Goal: Task Accomplishment & Management: Manage account settings

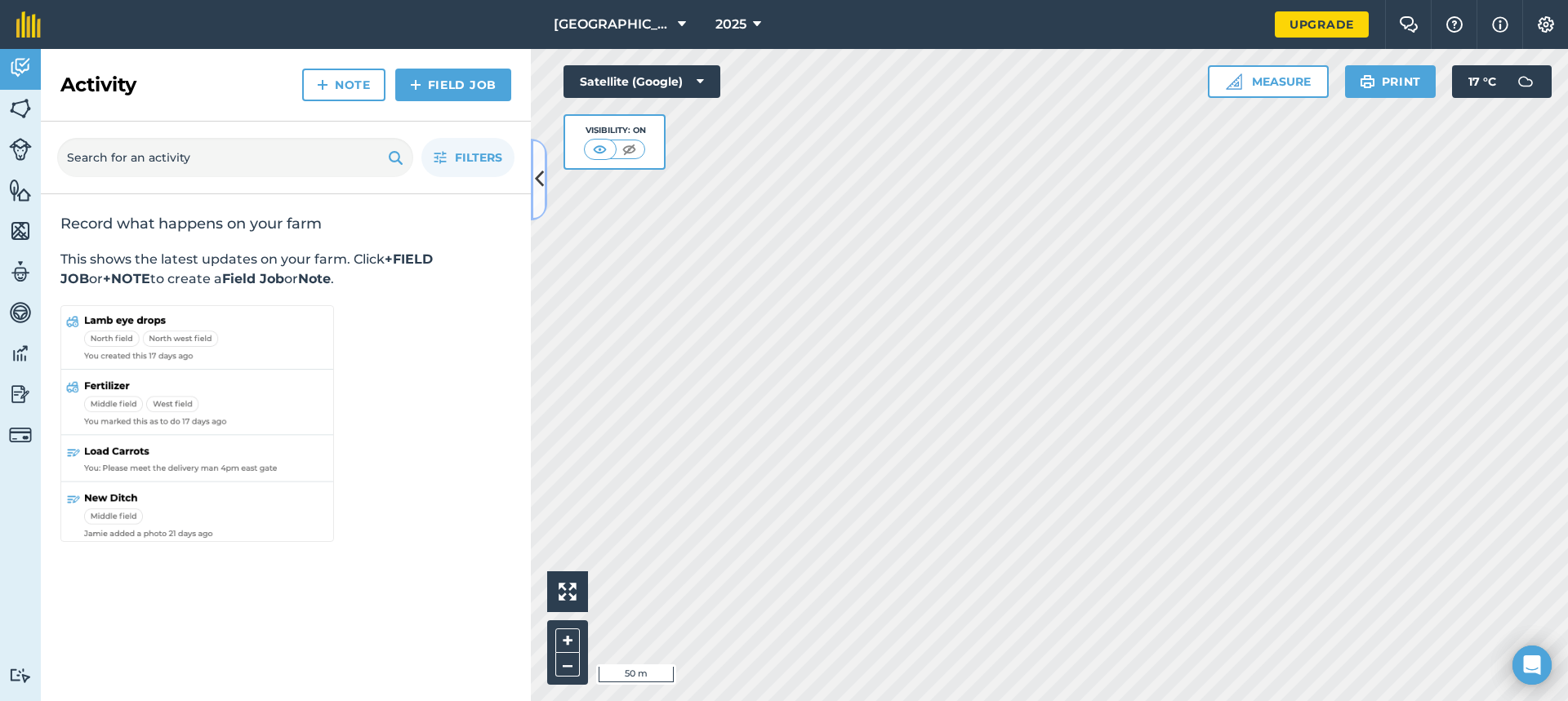
click at [543, 177] on icon at bounding box center [539, 179] width 9 height 29
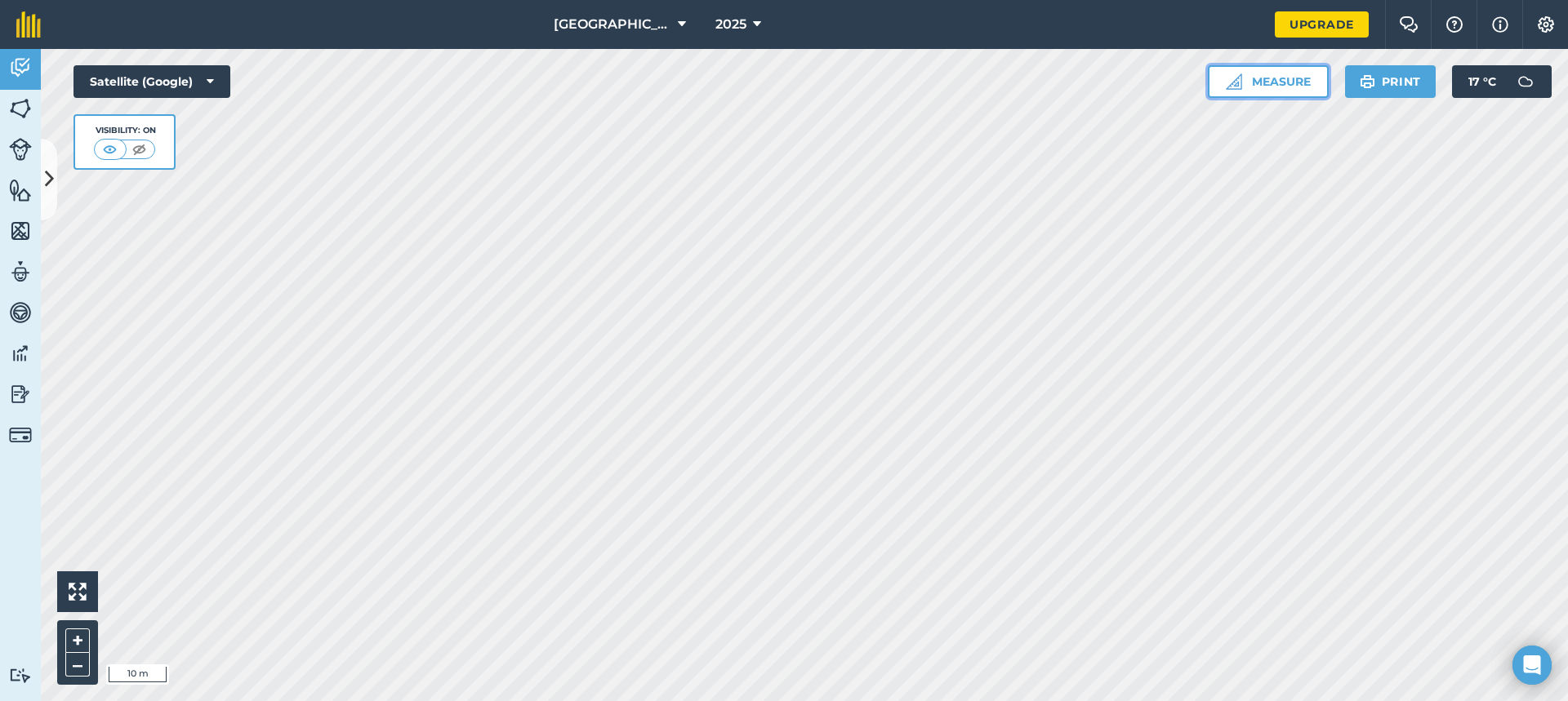
click at [1233, 84] on img at bounding box center [1234, 81] width 16 height 16
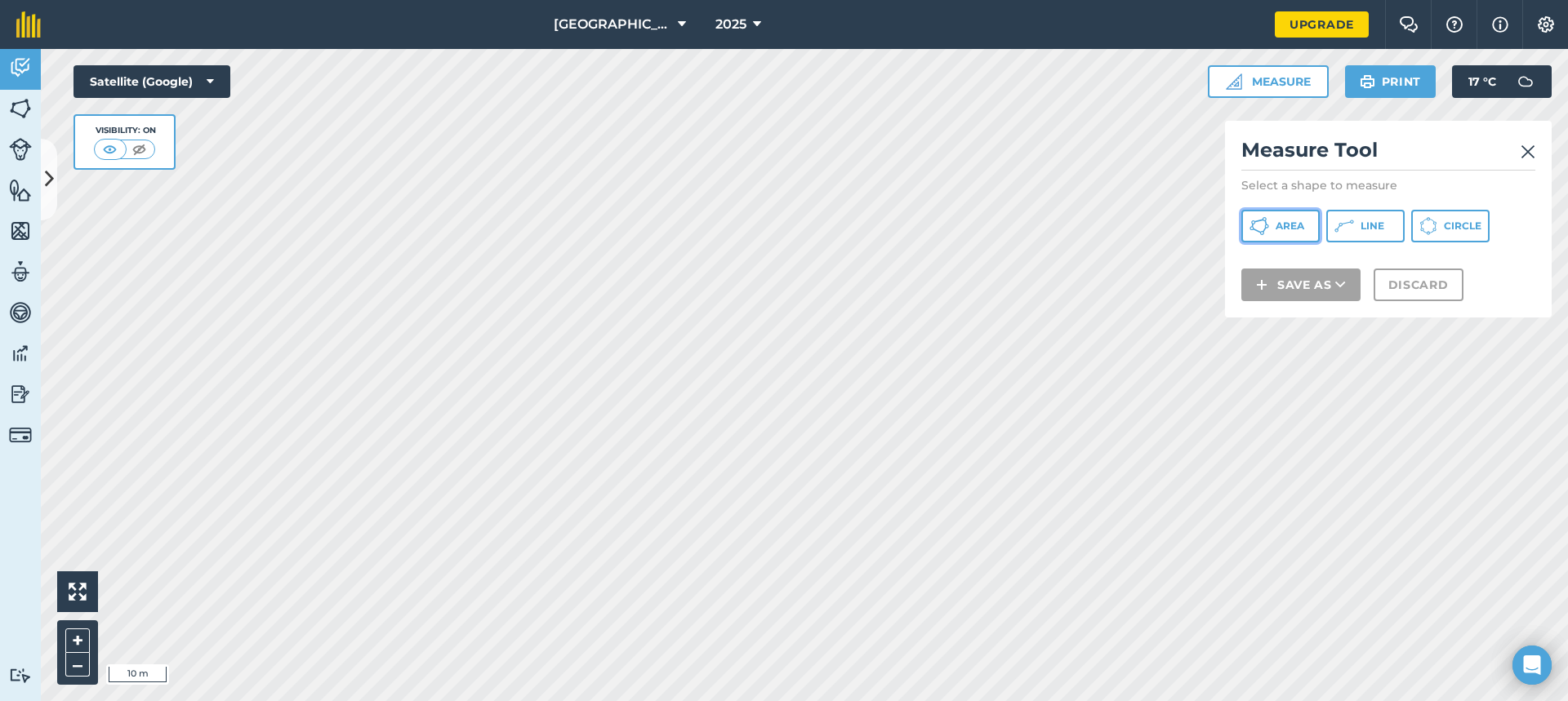
click at [1282, 223] on span "Area" at bounding box center [1290, 226] width 29 height 13
click at [1530, 147] on img at bounding box center [1528, 151] width 14 height 20
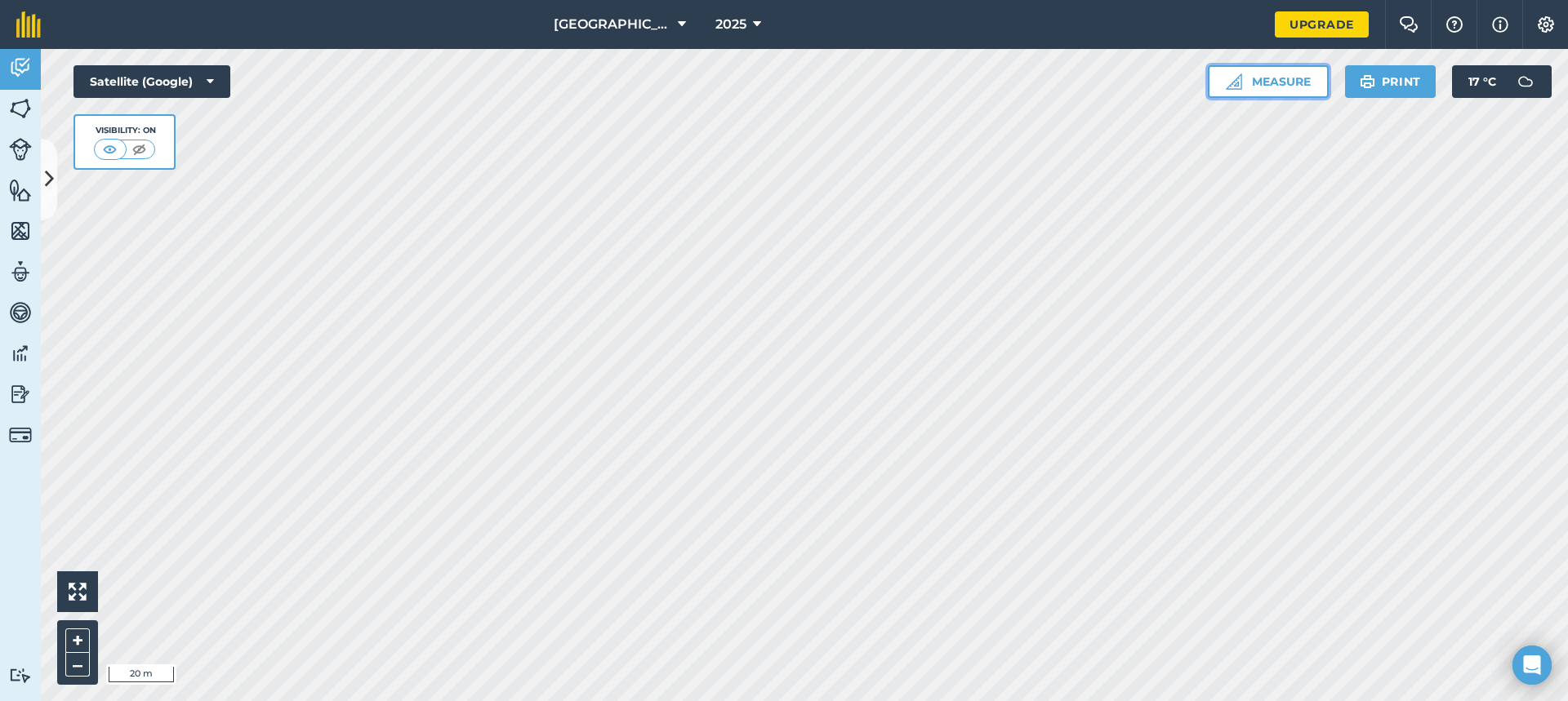
click at [1301, 86] on button "Measure" at bounding box center [1268, 82] width 121 height 32
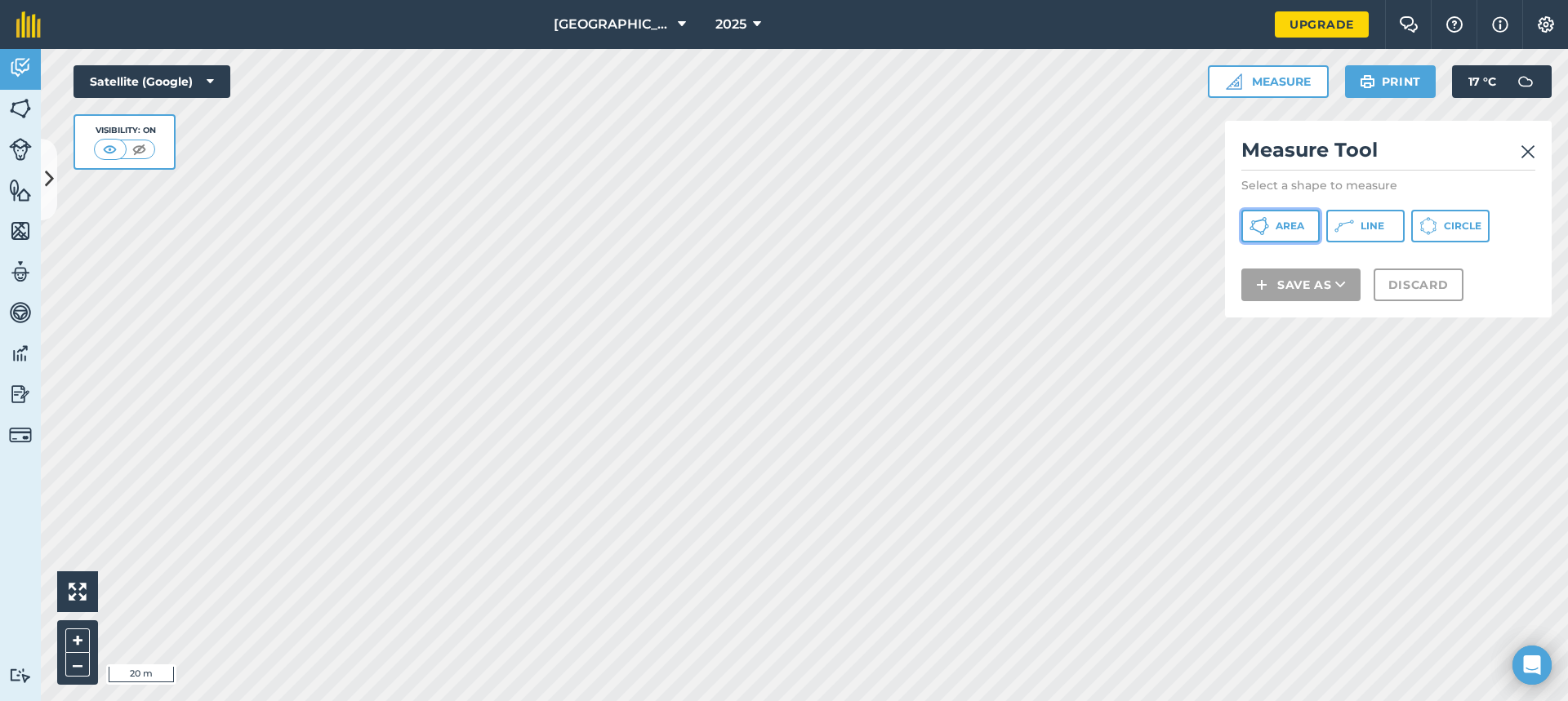
click at [1283, 223] on span "Area" at bounding box center [1290, 226] width 29 height 13
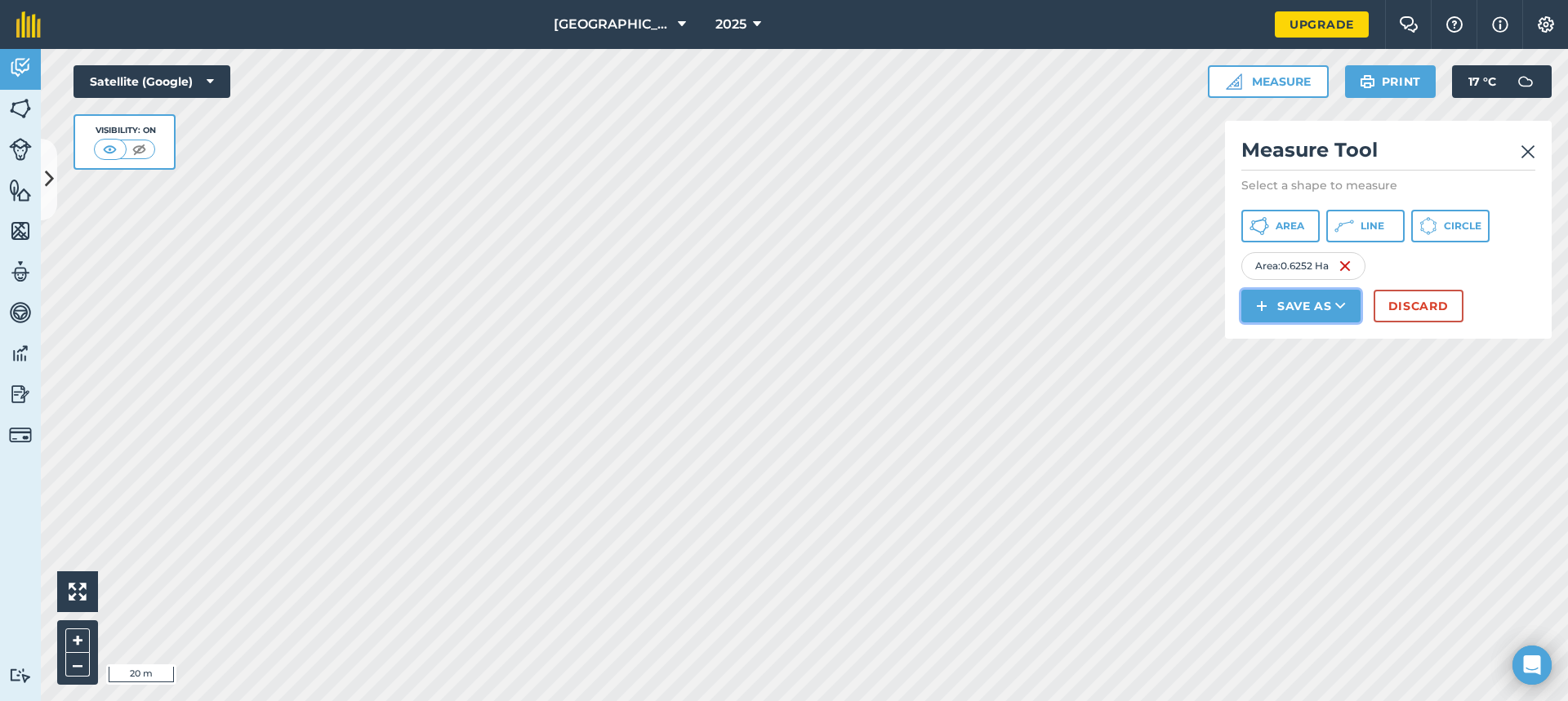
click at [1331, 309] on button "Save as" at bounding box center [1301, 306] width 119 height 32
click at [1277, 374] on link "Feature" at bounding box center [1301, 380] width 114 height 36
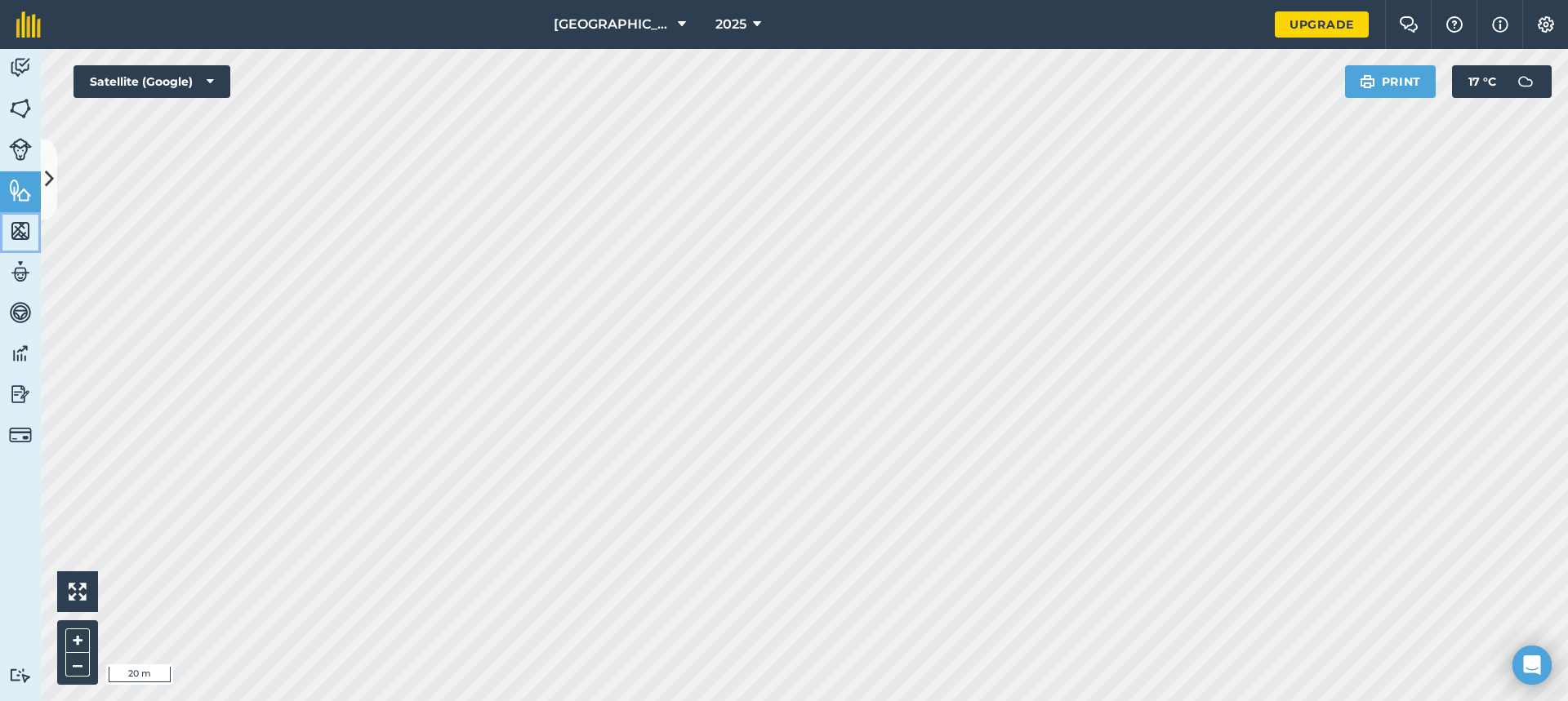
click at [25, 217] on link "Maps" at bounding box center [20, 232] width 41 height 41
click at [14, 189] on img at bounding box center [20, 190] width 23 height 25
click at [24, 113] on img at bounding box center [20, 108] width 23 height 25
click at [22, 74] on img at bounding box center [20, 68] width 23 height 25
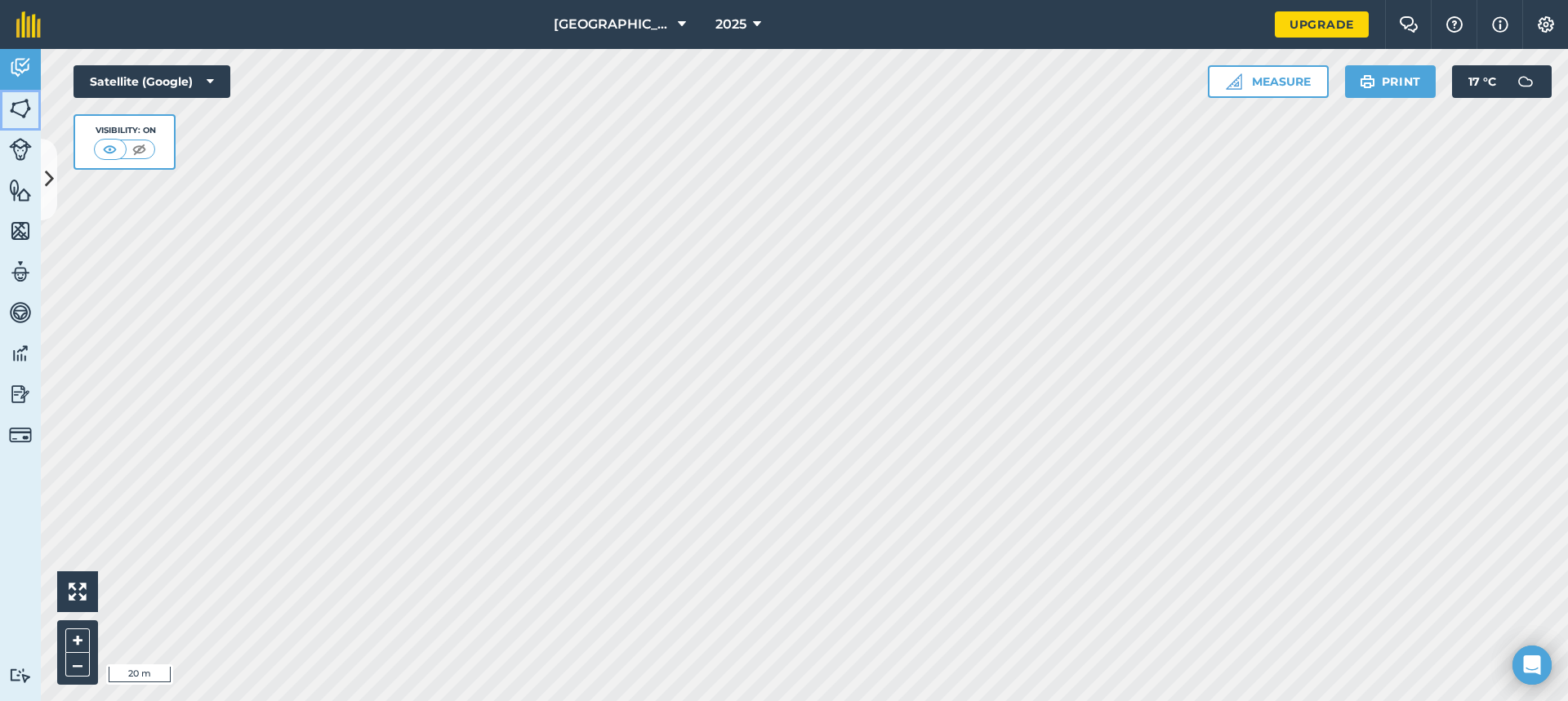
click at [13, 101] on img at bounding box center [20, 108] width 23 height 25
click at [1280, 73] on button "Measure" at bounding box center [1268, 82] width 121 height 32
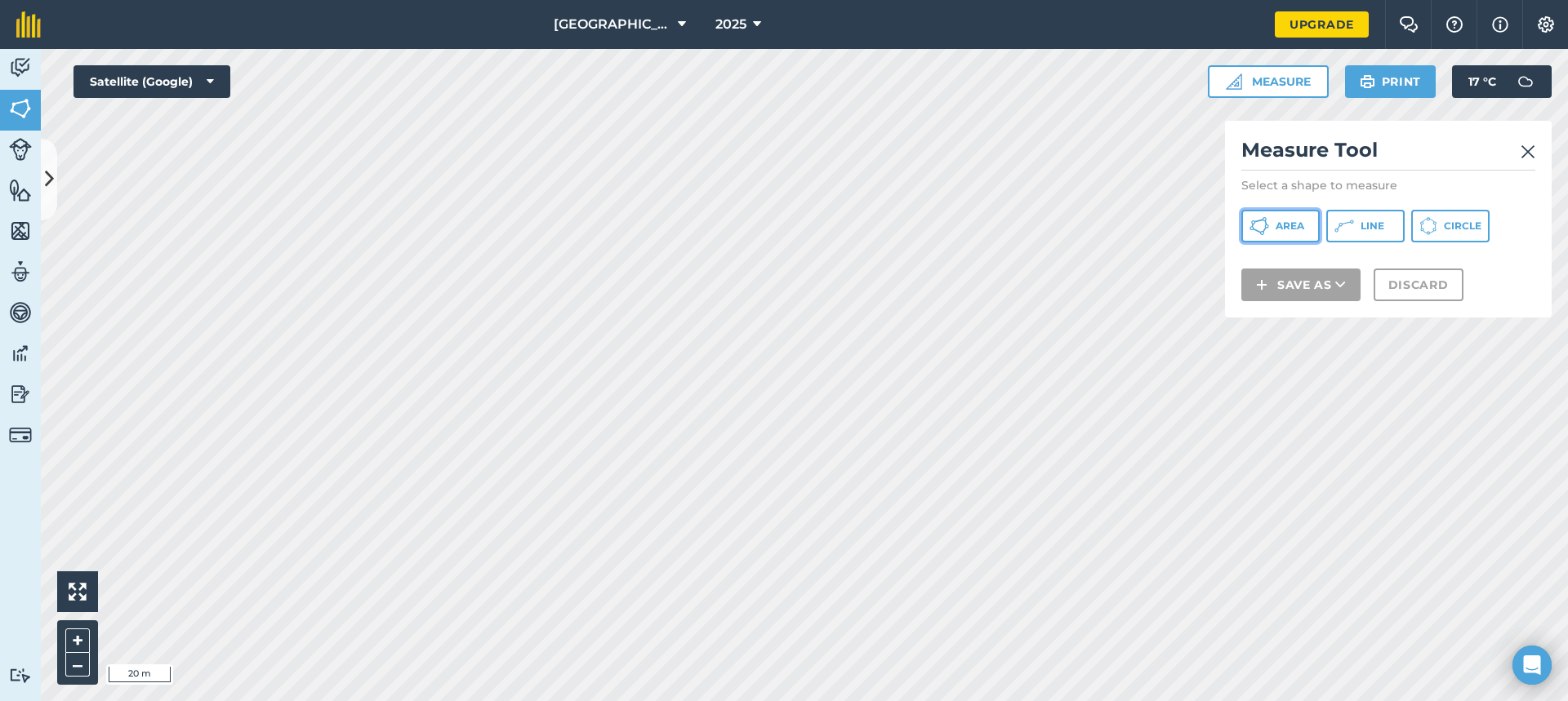
click at [1291, 235] on button "Area" at bounding box center [1281, 226] width 78 height 32
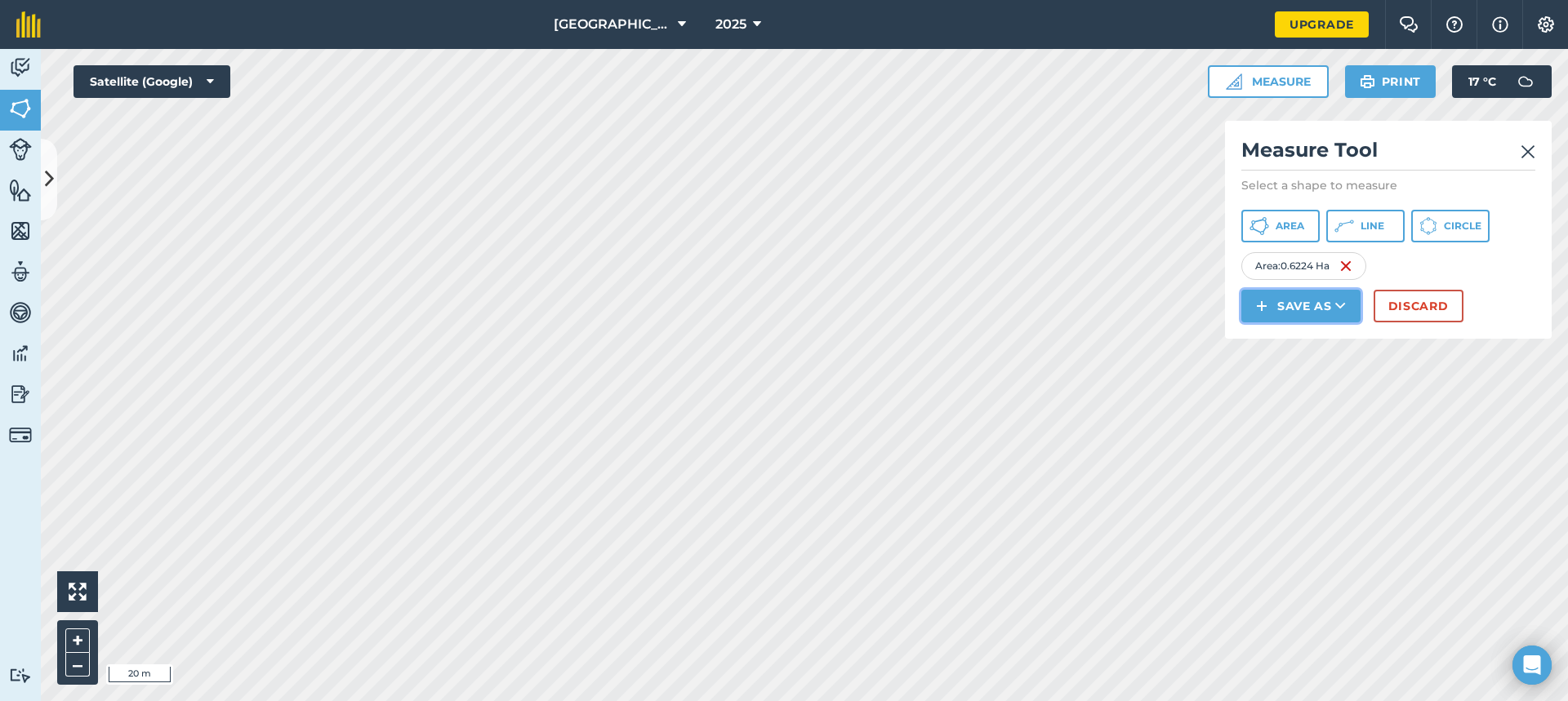
click at [1275, 299] on button "Save as" at bounding box center [1301, 306] width 119 height 32
click at [1298, 350] on link "Field" at bounding box center [1301, 343] width 114 height 36
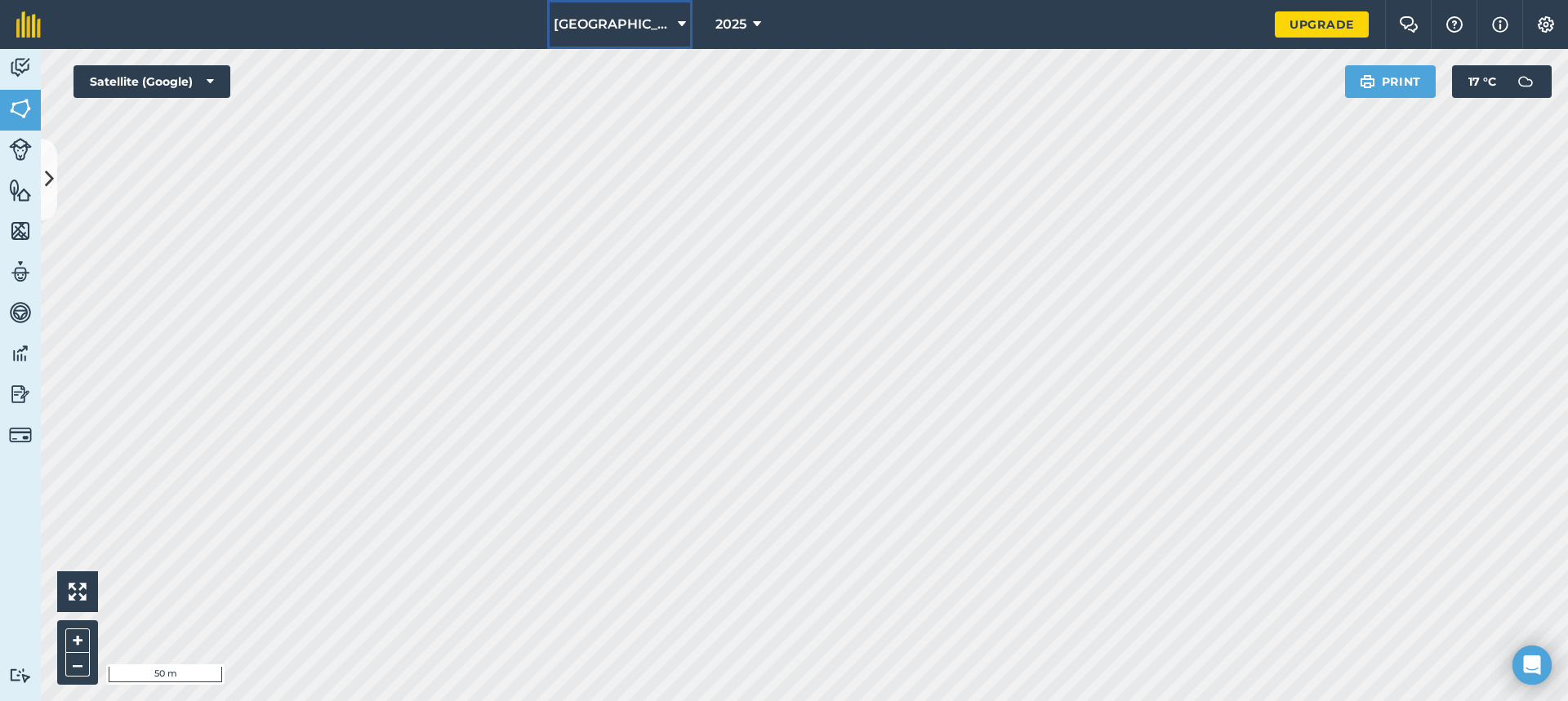
click at [657, 24] on button "[GEOGRAPHIC_DATA]" at bounding box center [619, 25] width 146 height 49
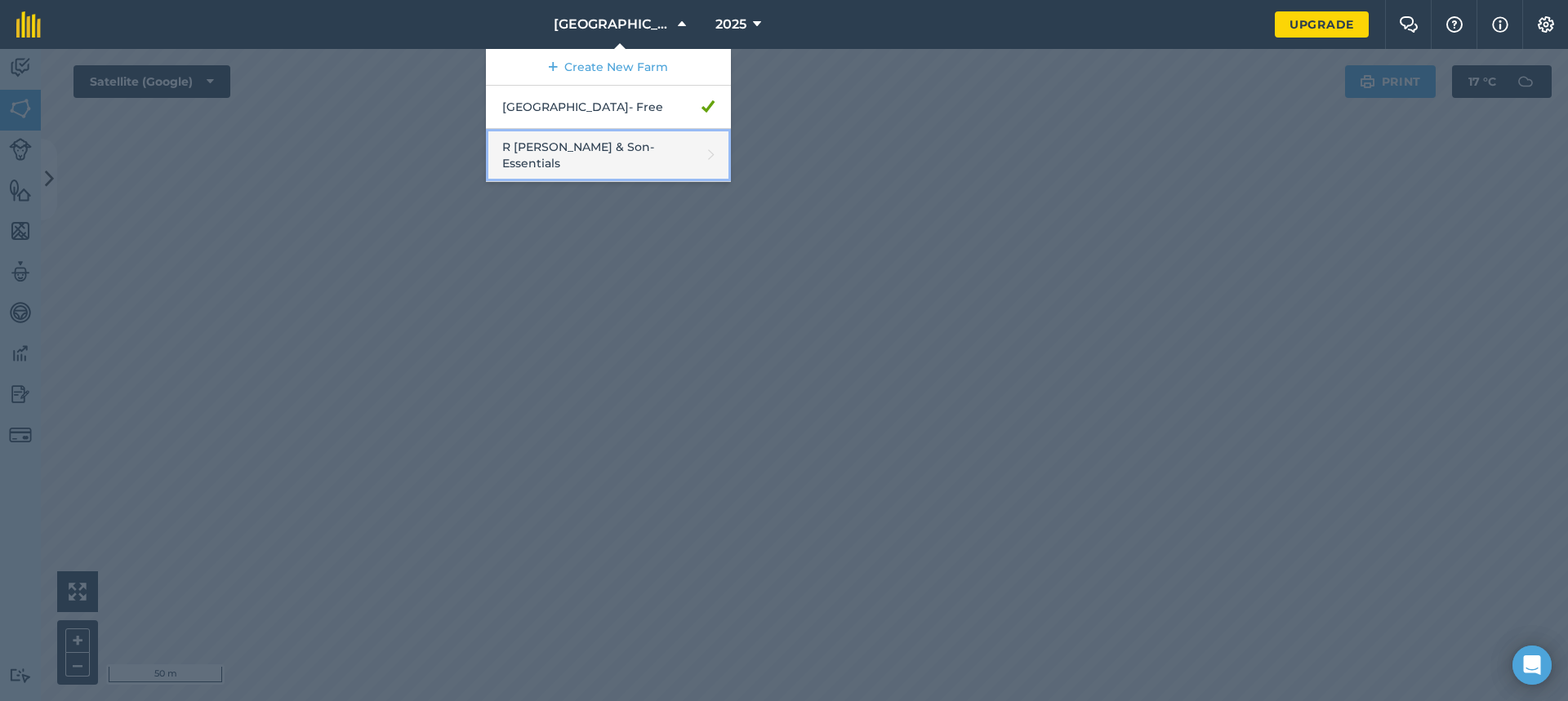
click at [620, 145] on link "R [PERSON_NAME] & Son - Essentials" at bounding box center [609, 156] width 245 height 53
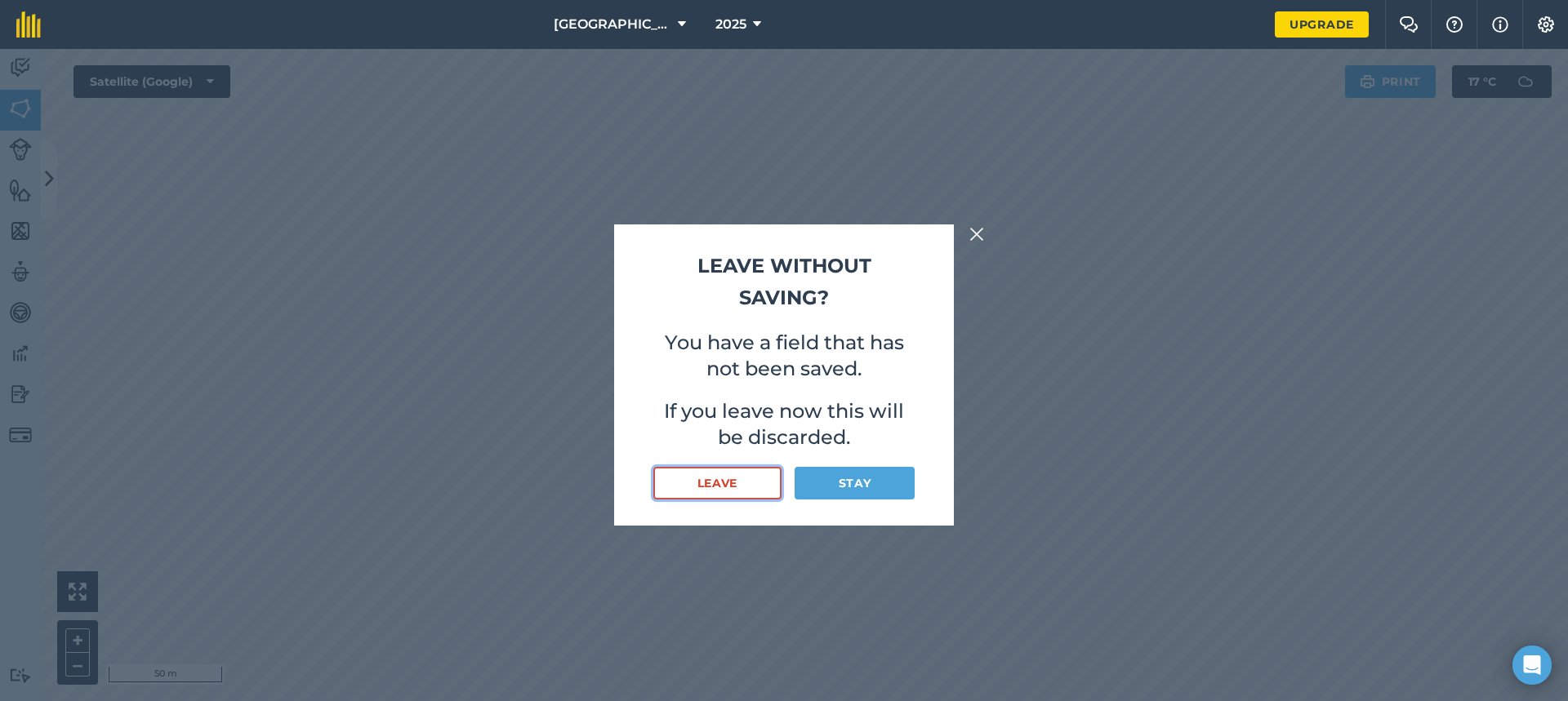
click at [759, 490] on button "Leave" at bounding box center [717, 483] width 128 height 32
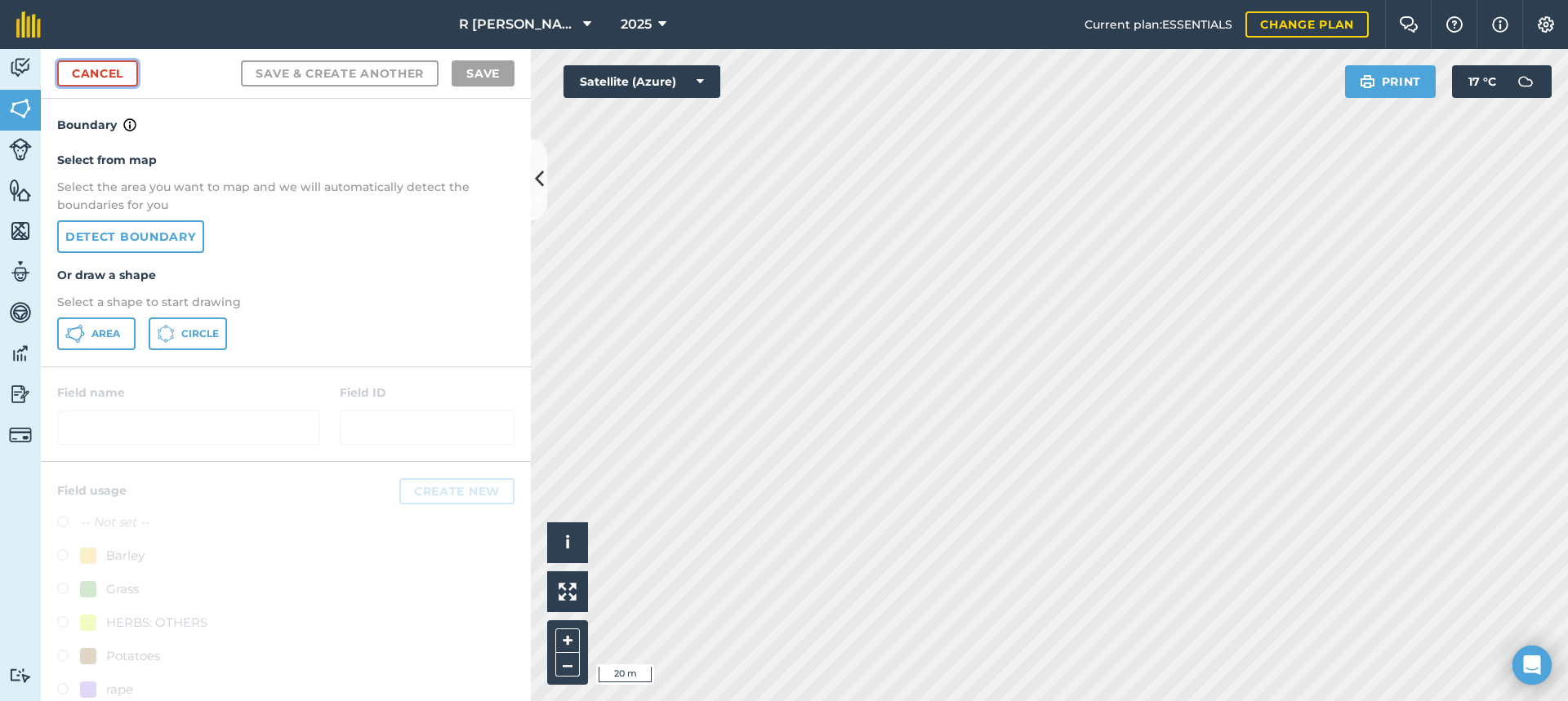
click at [85, 78] on link "Cancel" at bounding box center [97, 73] width 81 height 26
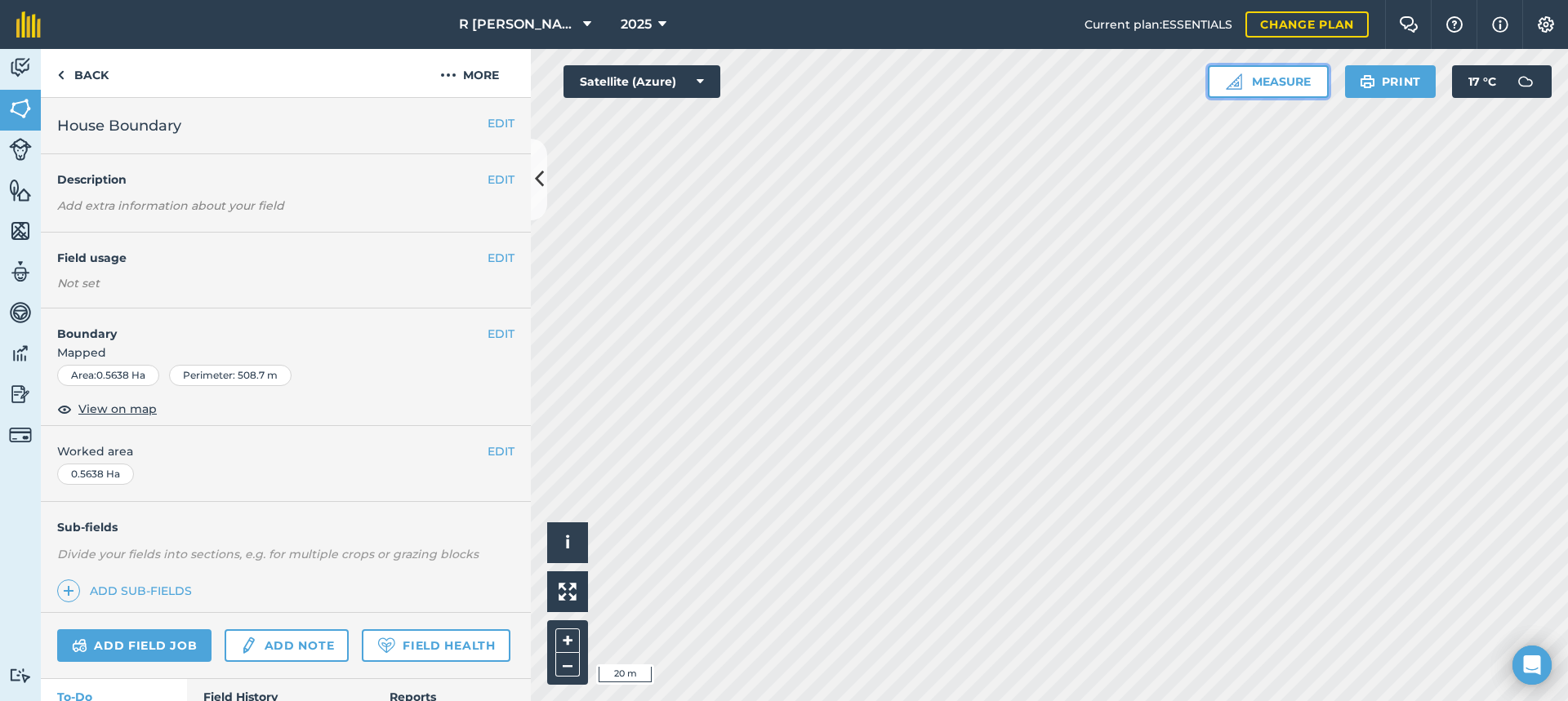
click at [1253, 96] on button "Measure" at bounding box center [1268, 82] width 121 height 32
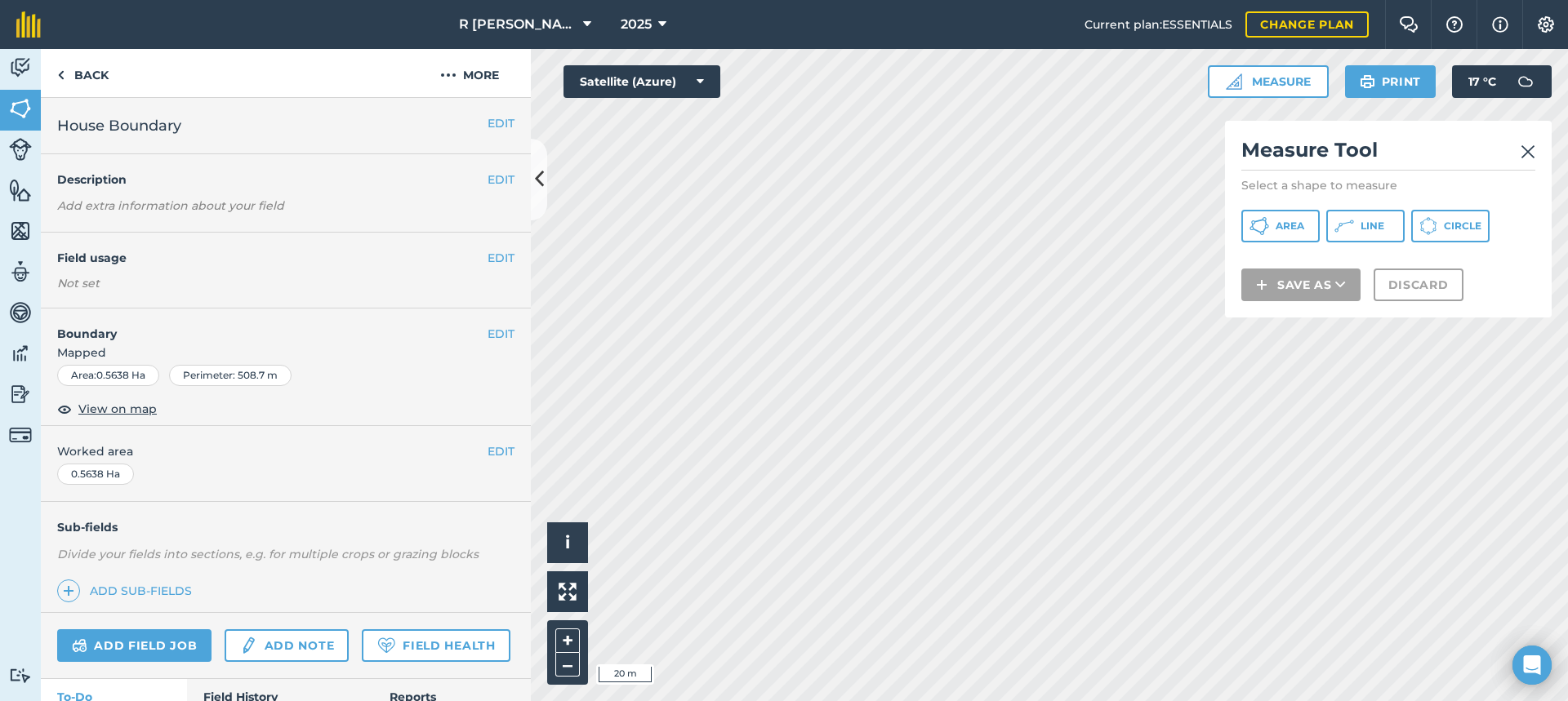
click at [1529, 158] on img at bounding box center [1528, 151] width 14 height 20
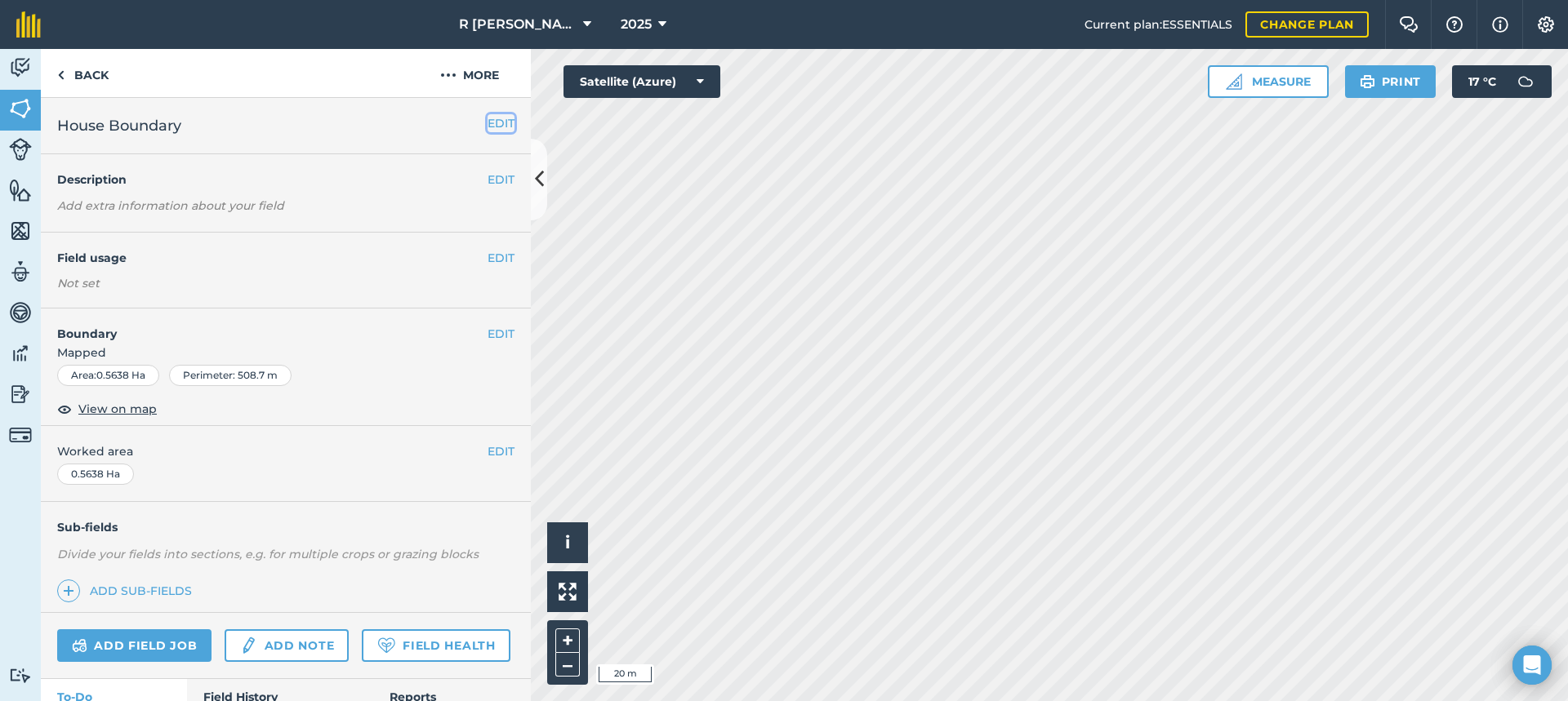
click at [488, 121] on button "EDIT" at bounding box center [501, 123] width 27 height 18
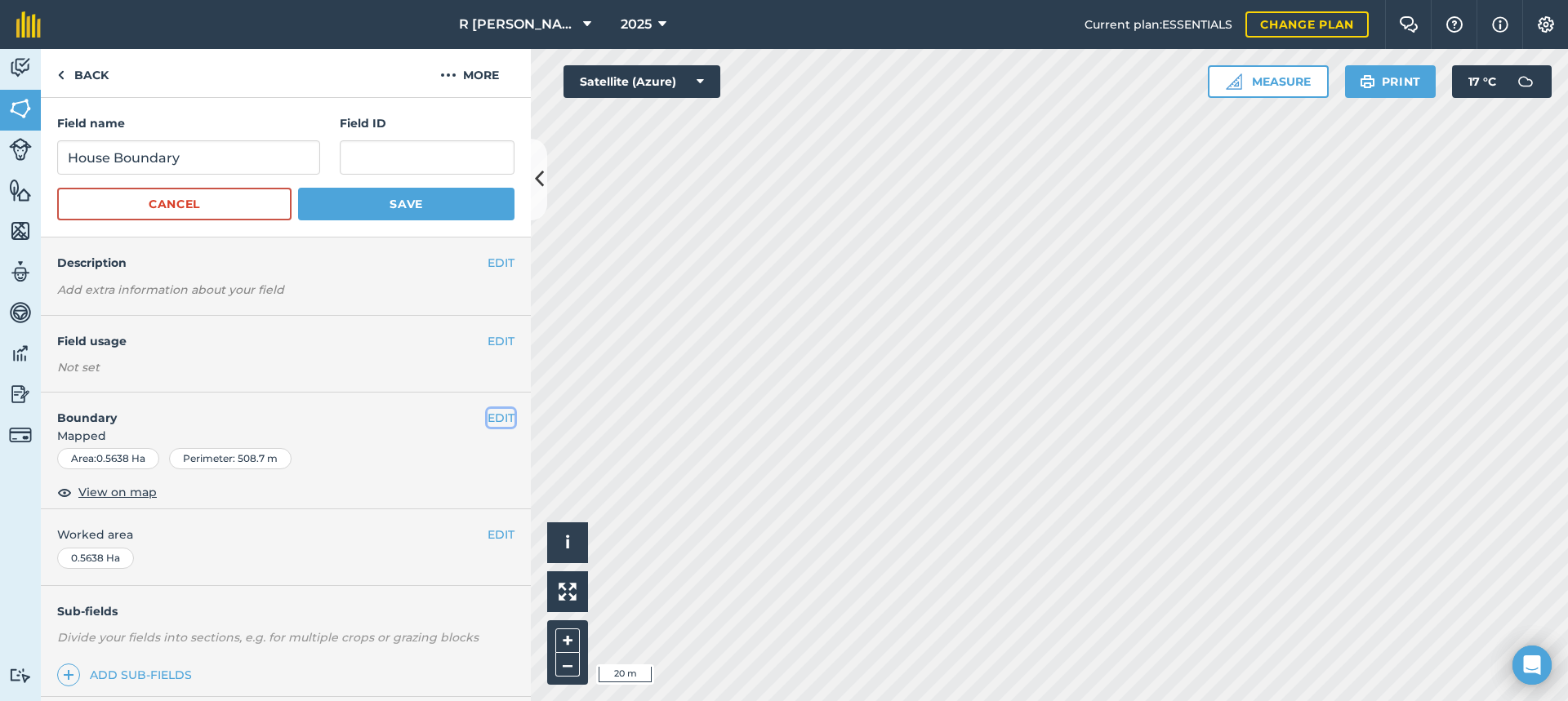
click at [491, 414] on button "EDIT" at bounding box center [501, 418] width 27 height 18
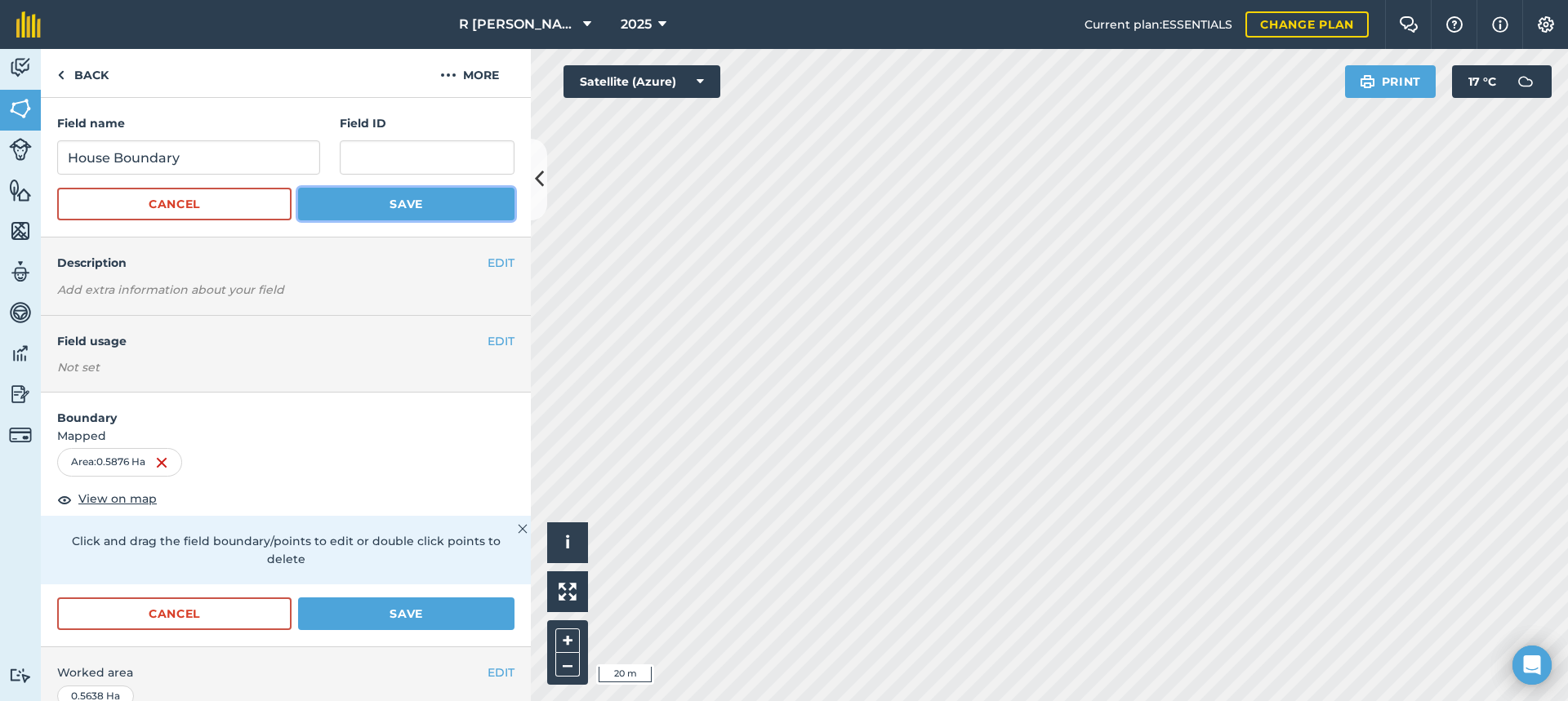
click at [330, 200] on button "Save" at bounding box center [406, 204] width 217 height 32
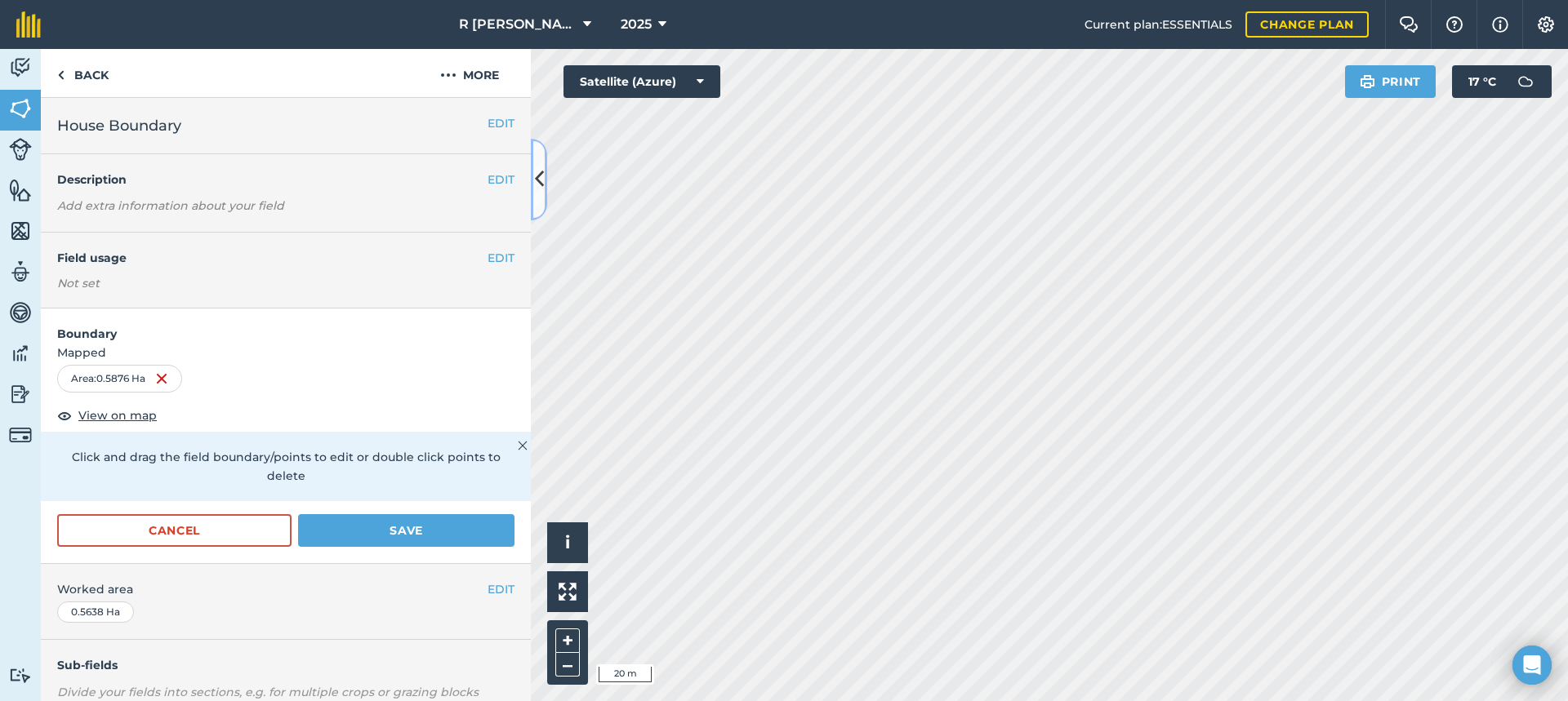
click at [531, 187] on button at bounding box center [539, 180] width 16 height 82
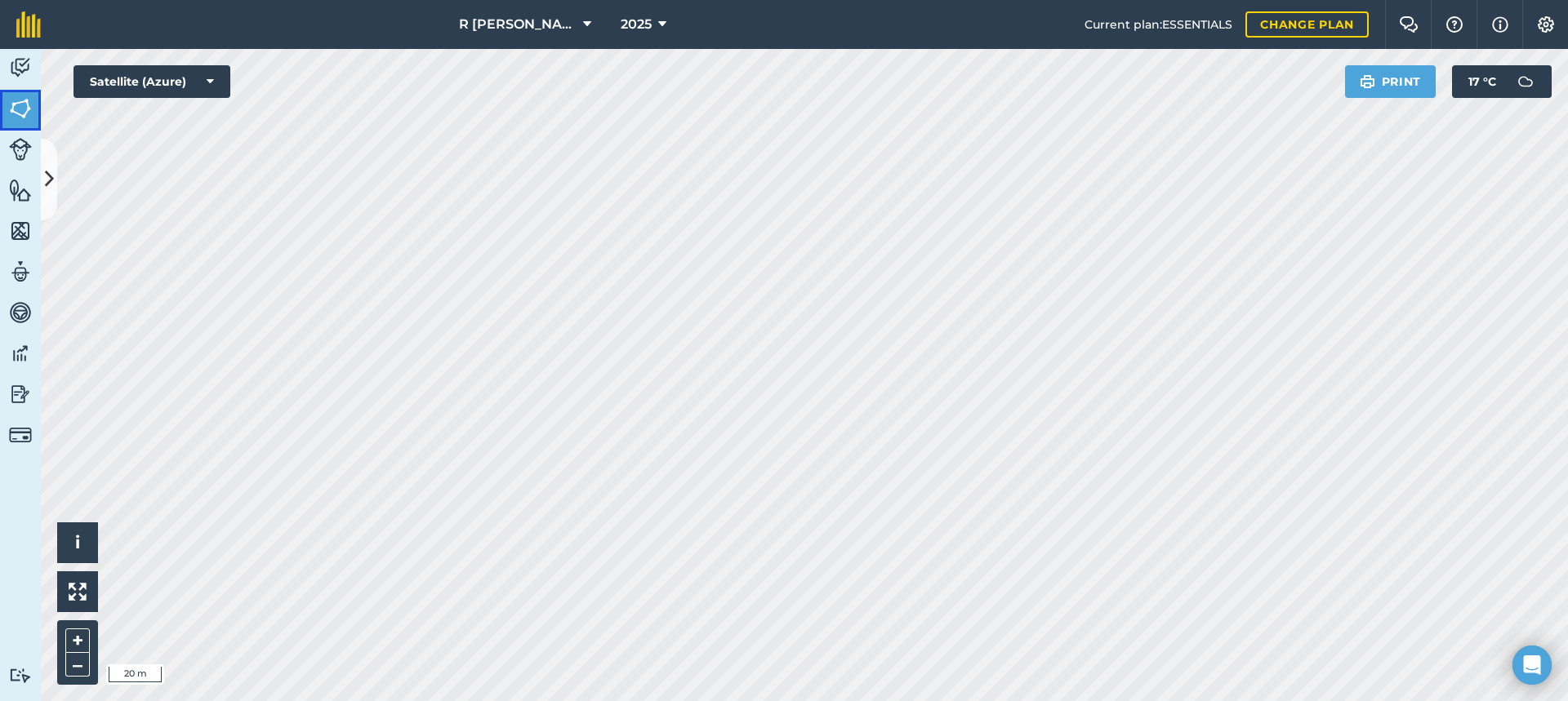
click at [18, 99] on img at bounding box center [20, 108] width 23 height 25
